Goal: Check status

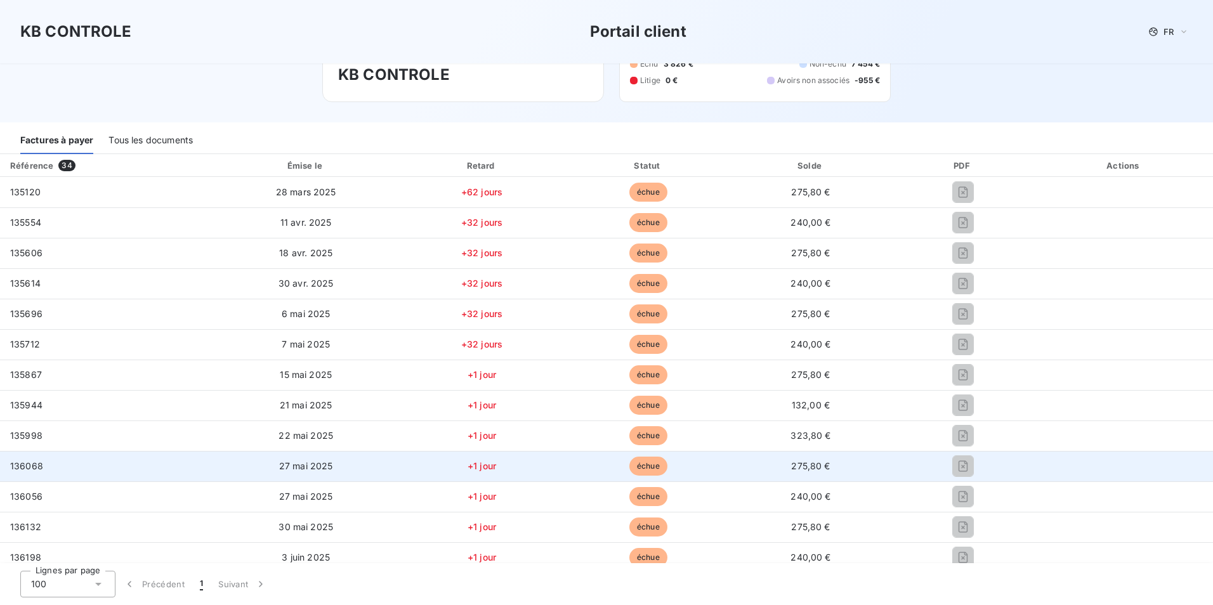
scroll to position [63, 0]
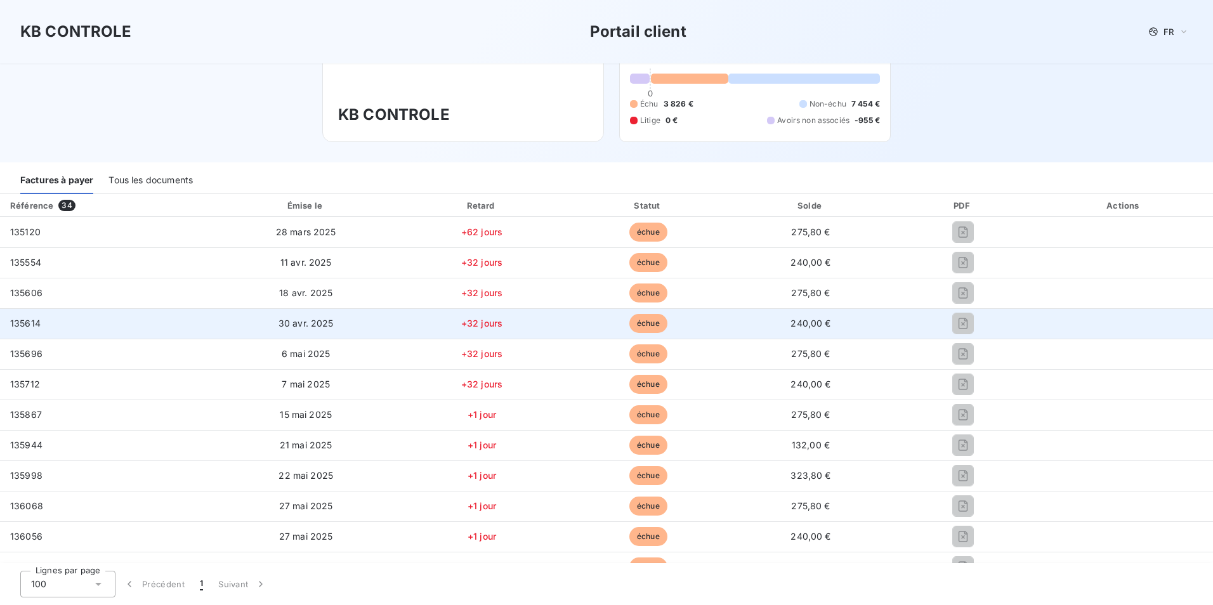
click at [22, 327] on span "135614" at bounding box center [25, 323] width 30 height 11
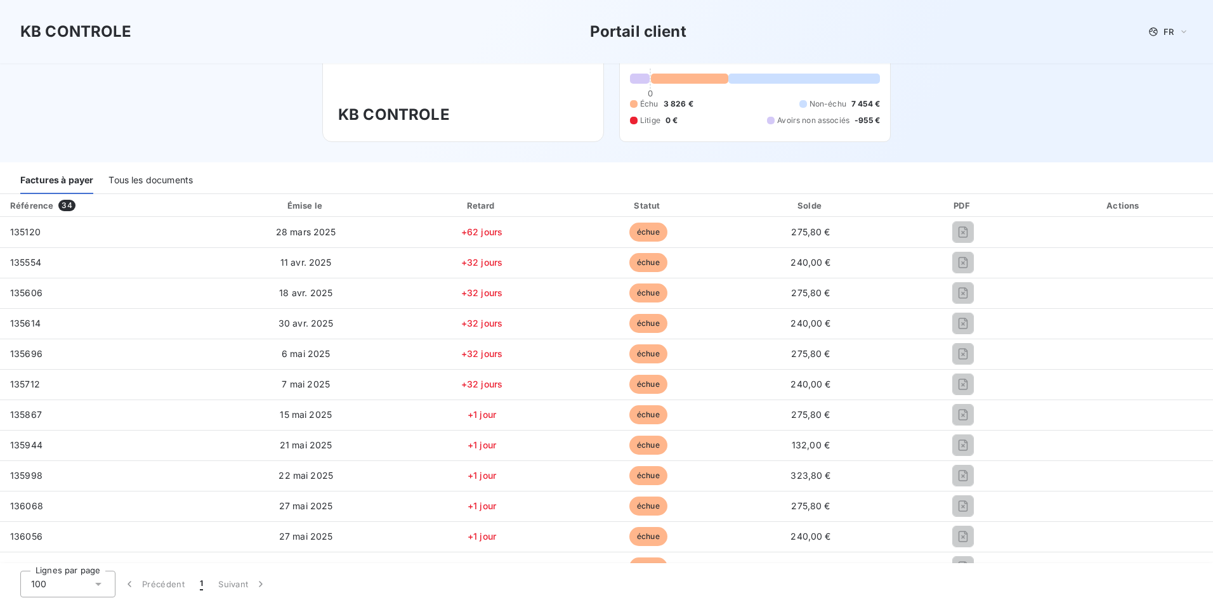
click at [162, 176] on div "Tous les documents" at bounding box center [150, 181] width 84 height 27
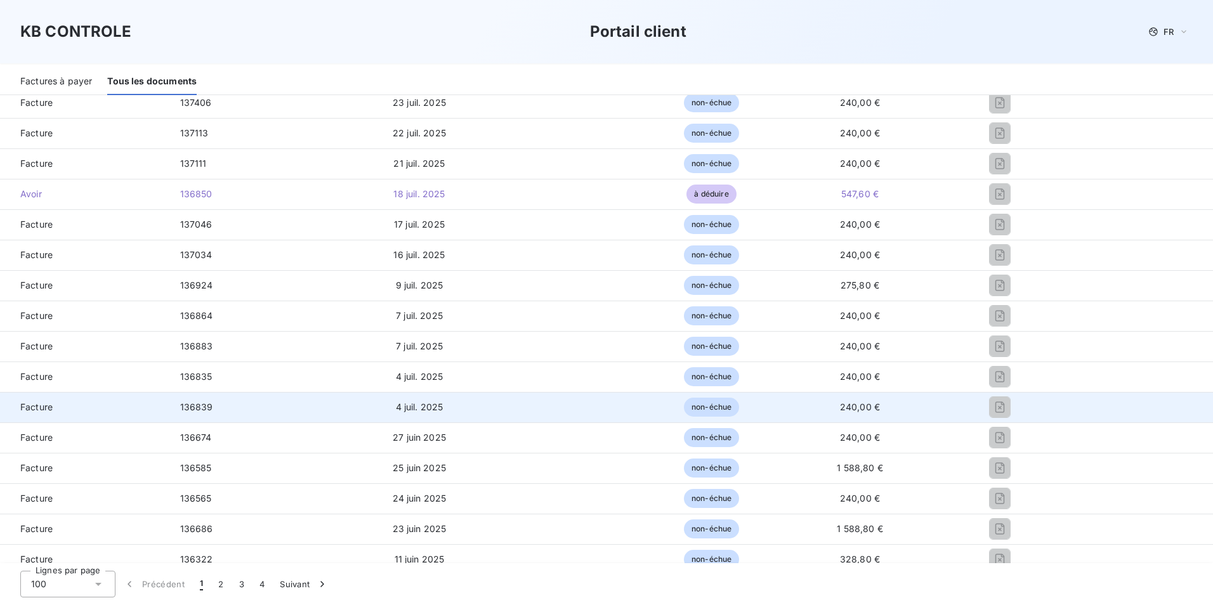
scroll to position [0, 0]
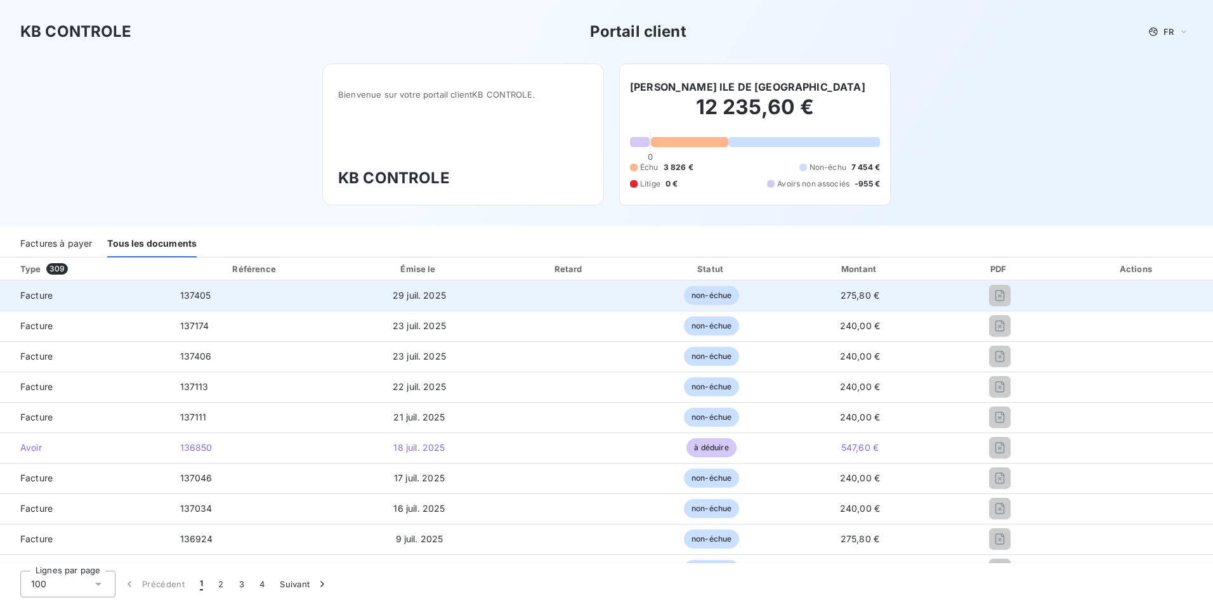
click at [204, 292] on span "137405" at bounding box center [195, 295] width 31 height 11
click at [453, 295] on td "29 juil. 2025" at bounding box center [419, 295] width 157 height 30
click at [740, 291] on td "non-échue" at bounding box center [711, 295] width 140 height 30
click at [711, 296] on span "non-échue" at bounding box center [711, 295] width 55 height 19
drag, startPoint x: 858, startPoint y: 293, endPoint x: 683, endPoint y: 297, distance: 175.2
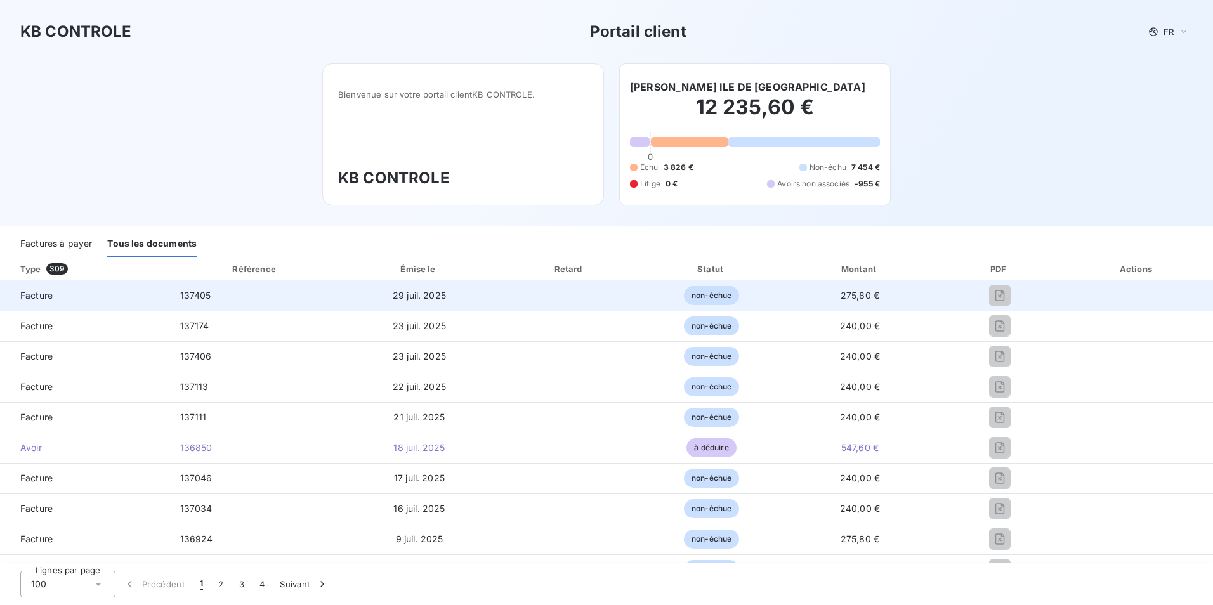
click at [855, 293] on span "275,80 €" at bounding box center [860, 295] width 39 height 11
click at [38, 293] on span "Facture" at bounding box center [85, 295] width 150 height 13
